Goal: Information Seeking & Learning: Learn about a topic

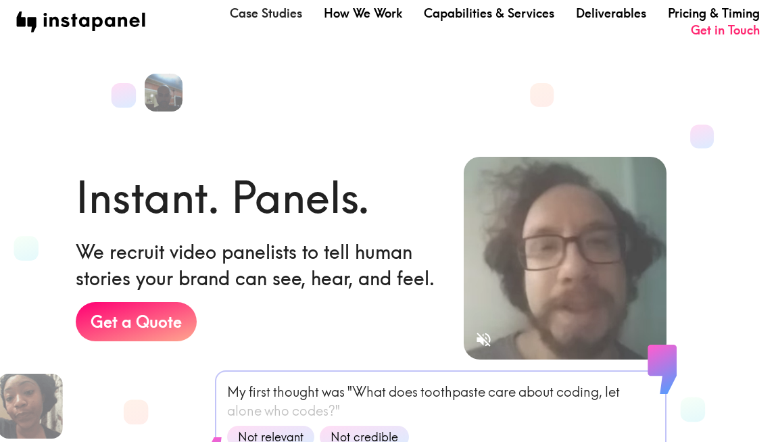
click at [287, 18] on link "Case Studies" at bounding box center [266, 13] width 72 height 17
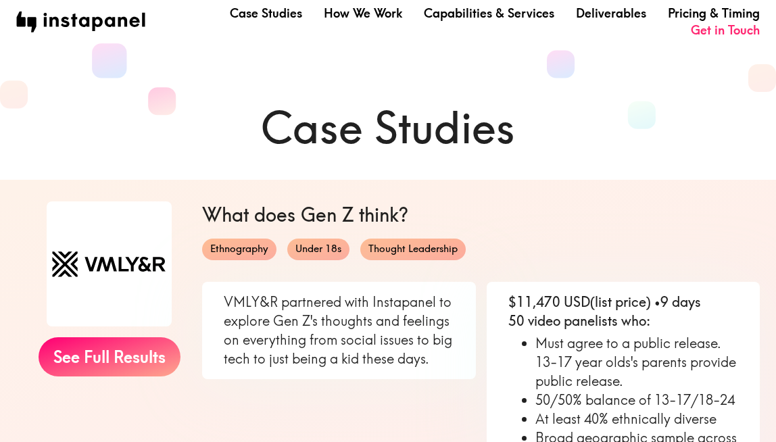
click at [257, 251] on span "Ethnography" at bounding box center [239, 249] width 74 height 14
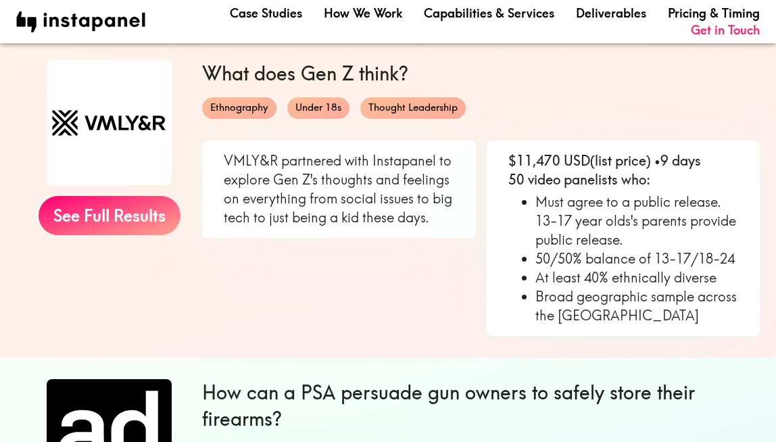
scroll to position [90, 0]
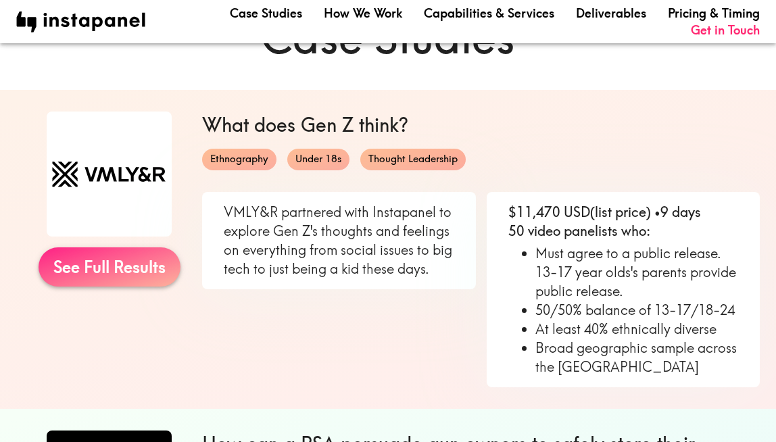
click at [120, 266] on link "See Full Results" at bounding box center [110, 266] width 142 height 39
